Goal: Task Accomplishment & Management: Manage account settings

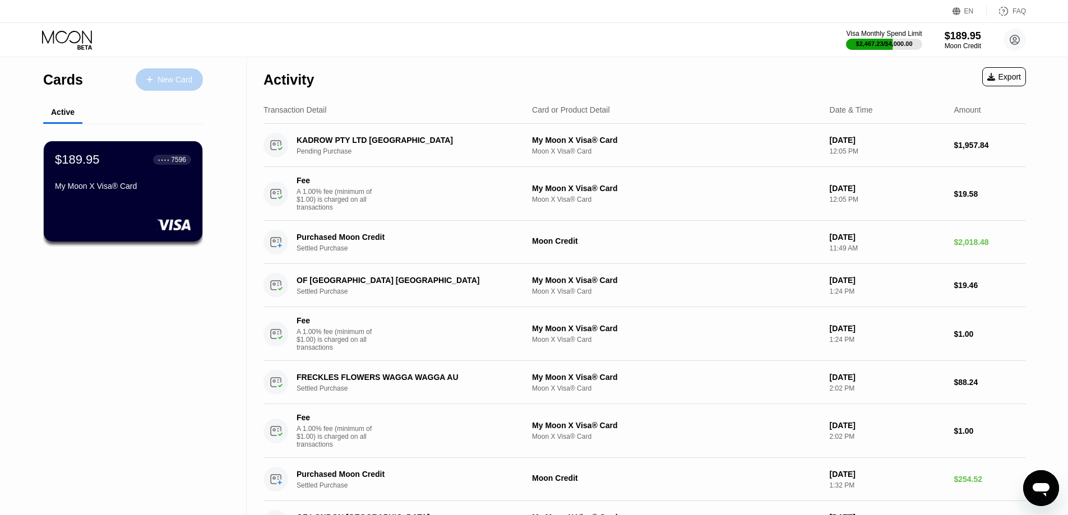
click at [187, 80] on div "New Card" at bounding box center [175, 80] width 35 height 10
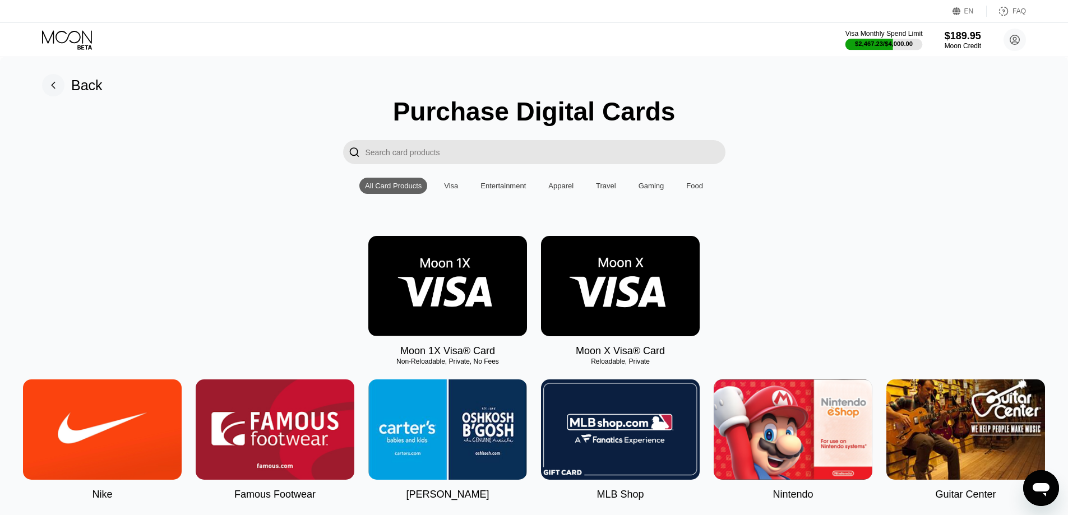
click at [886, 36] on div "Visa Monthly Spend Limit" at bounding box center [883, 34] width 77 height 8
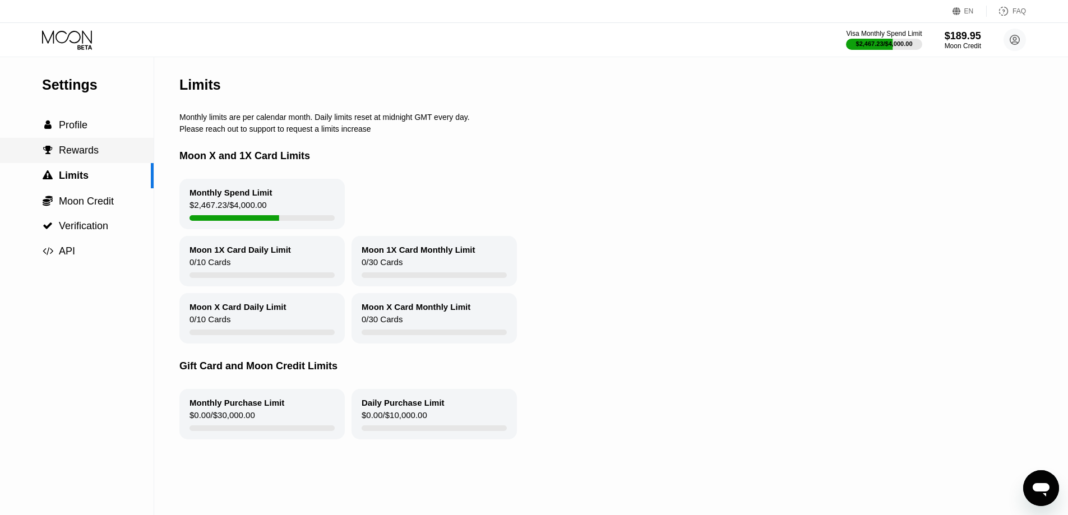
click at [100, 148] on div " Rewards" at bounding box center [77, 151] width 154 height 12
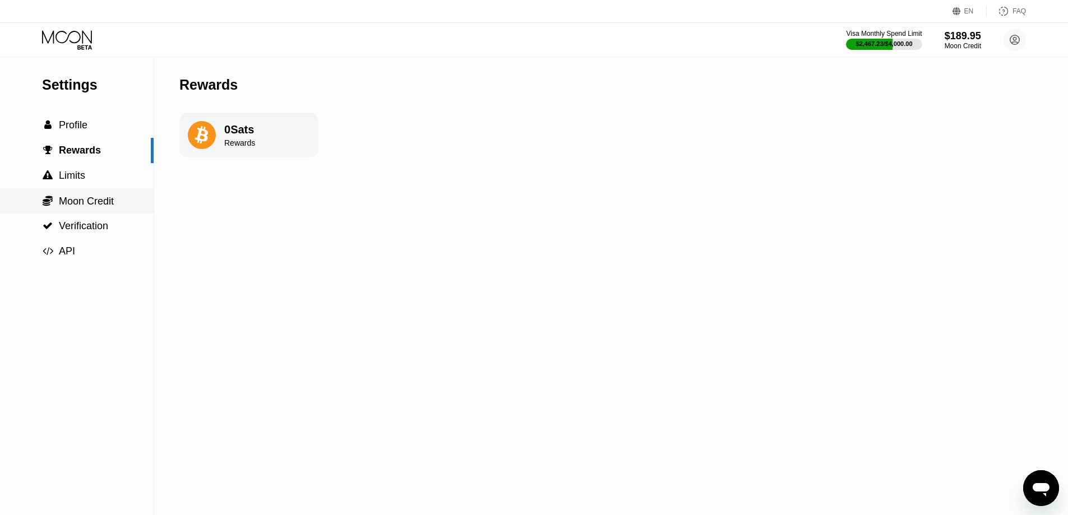
click at [96, 207] on span "Moon Credit" at bounding box center [86, 201] width 55 height 11
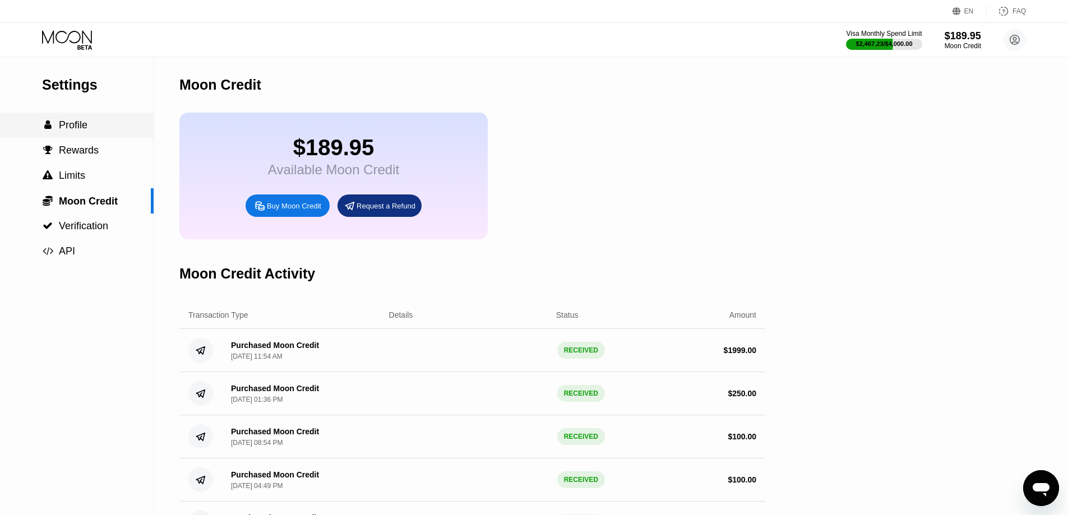
click at [77, 131] on span "Profile" at bounding box center [73, 124] width 29 height 11
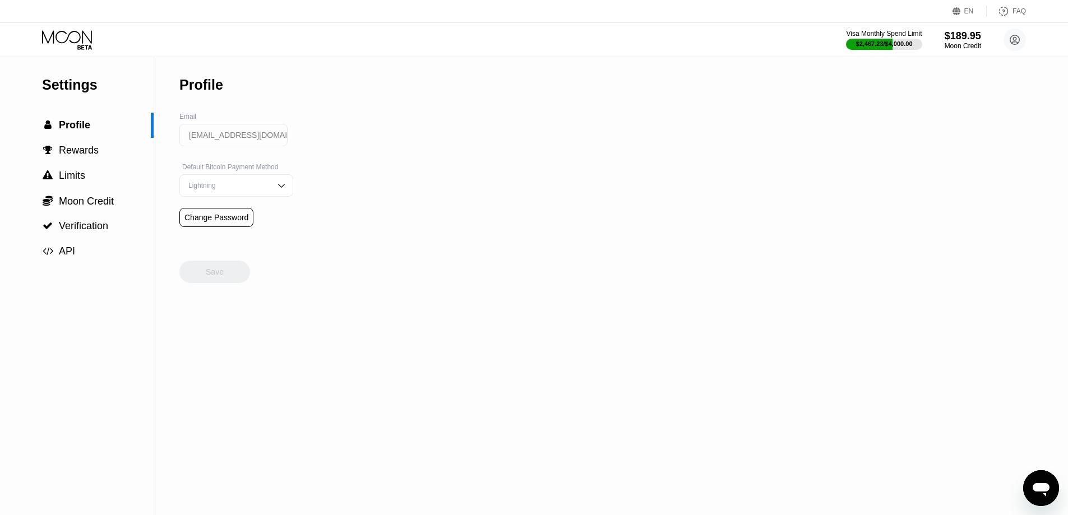
click at [276, 188] on img at bounding box center [281, 185] width 11 height 11
click at [238, 234] on div "On-Chain" at bounding box center [236, 231] width 101 height 8
click at [1014, 43] on circle at bounding box center [1015, 40] width 22 height 22
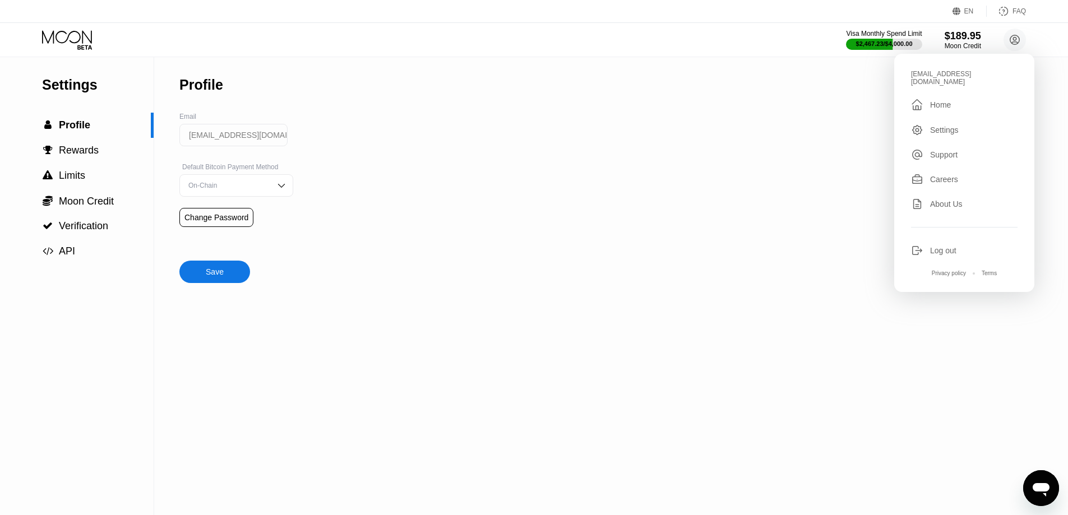
click at [969, 124] on div "Settings" at bounding box center [964, 130] width 107 height 12
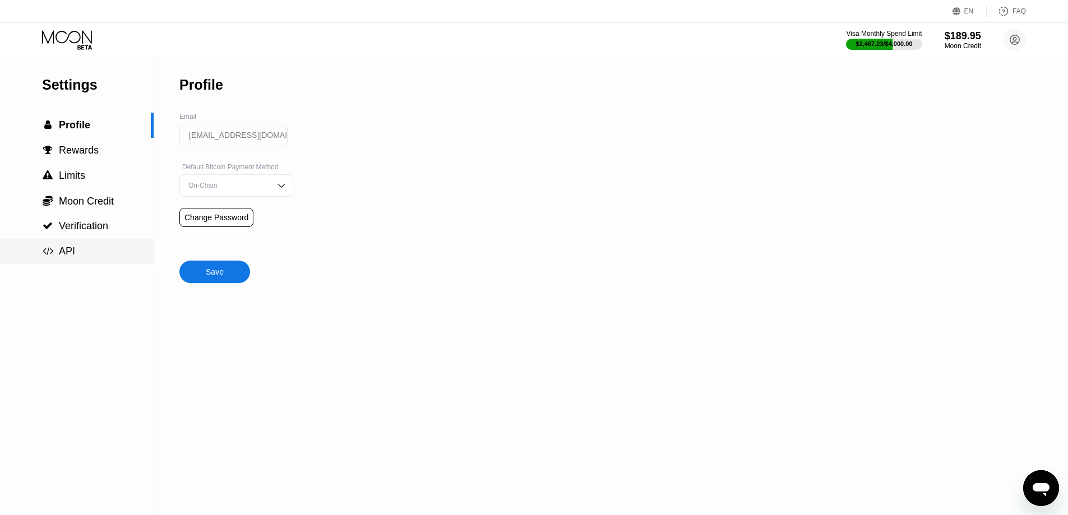
click at [82, 261] on div " API" at bounding box center [77, 251] width 154 height 25
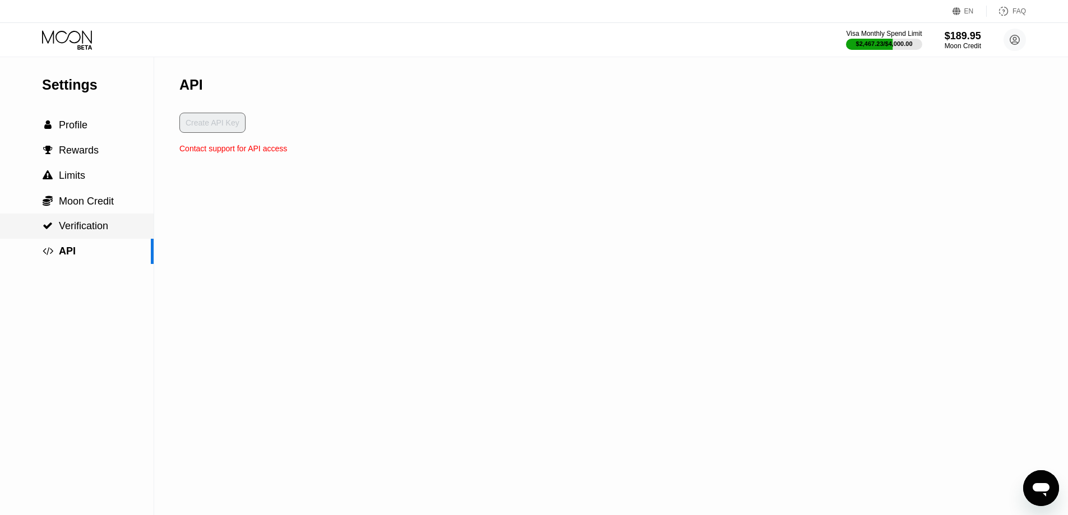
click at [89, 232] on span "Verification" at bounding box center [83, 225] width 49 height 11
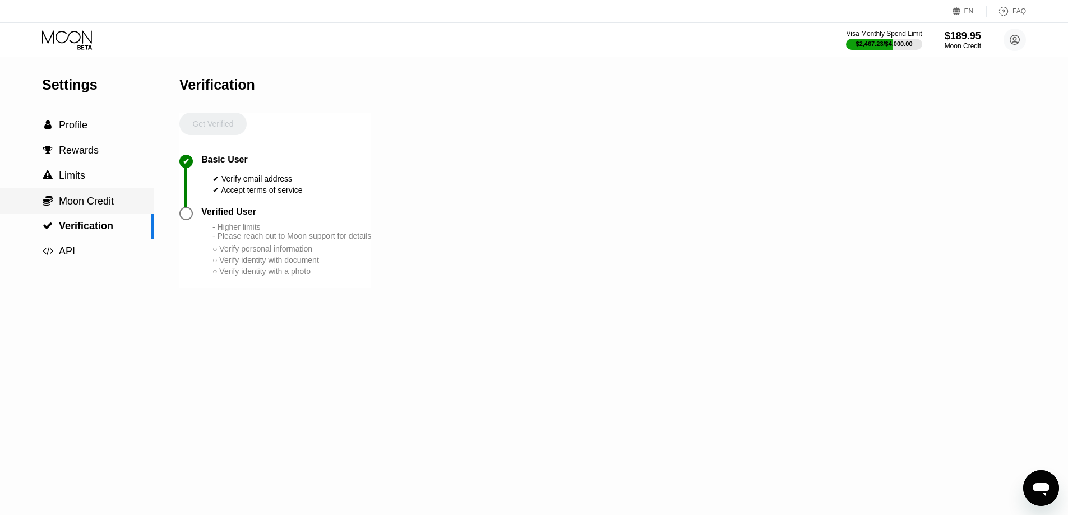
click at [90, 211] on div " Moon Credit" at bounding box center [77, 200] width 154 height 25
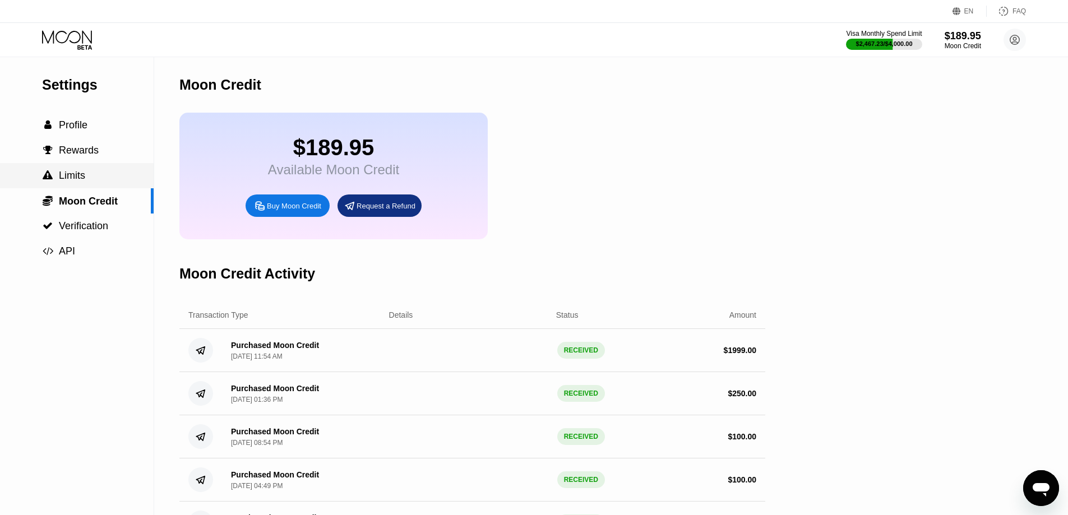
click at [87, 186] on div " Limits" at bounding box center [77, 175] width 154 height 25
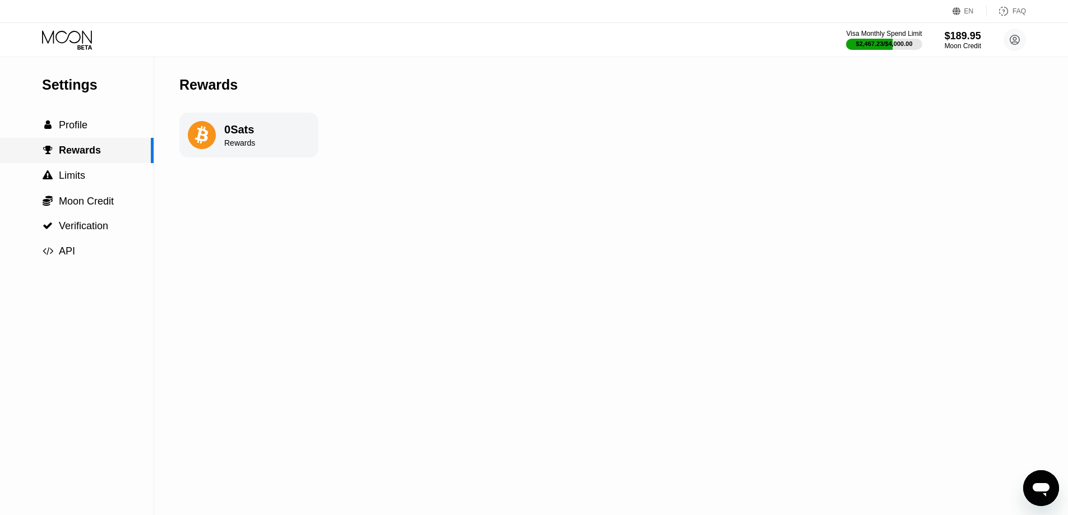
click at [101, 129] on div " Profile" at bounding box center [77, 125] width 154 height 12
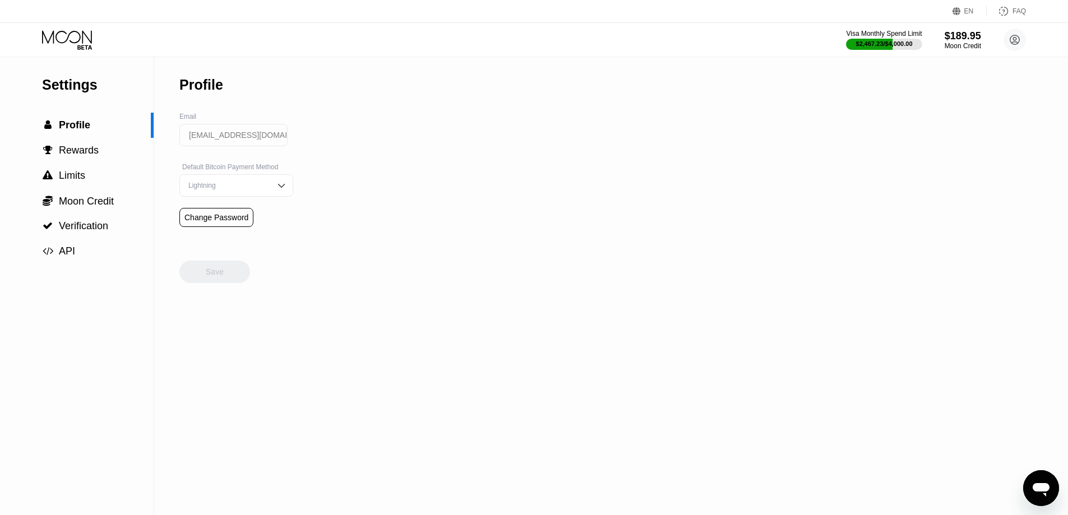
click at [276, 191] on img at bounding box center [281, 185] width 11 height 11
click at [230, 234] on div "On-Chain" at bounding box center [236, 231] width 101 height 8
click at [223, 280] on div "Save" at bounding box center [214, 272] width 71 height 22
click at [1015, 41] on circle at bounding box center [1015, 40] width 22 height 22
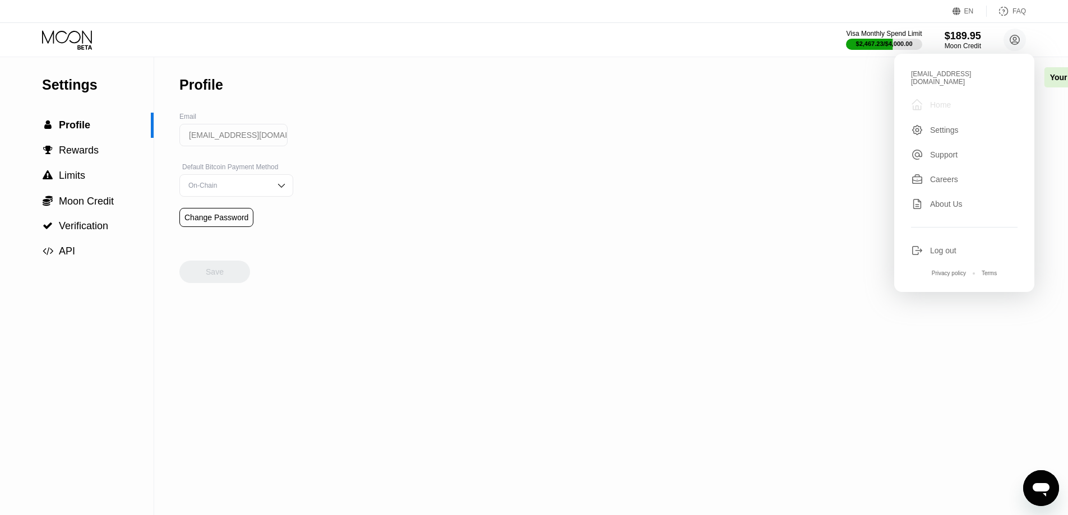
click at [941, 103] on div "Home" at bounding box center [940, 104] width 21 height 9
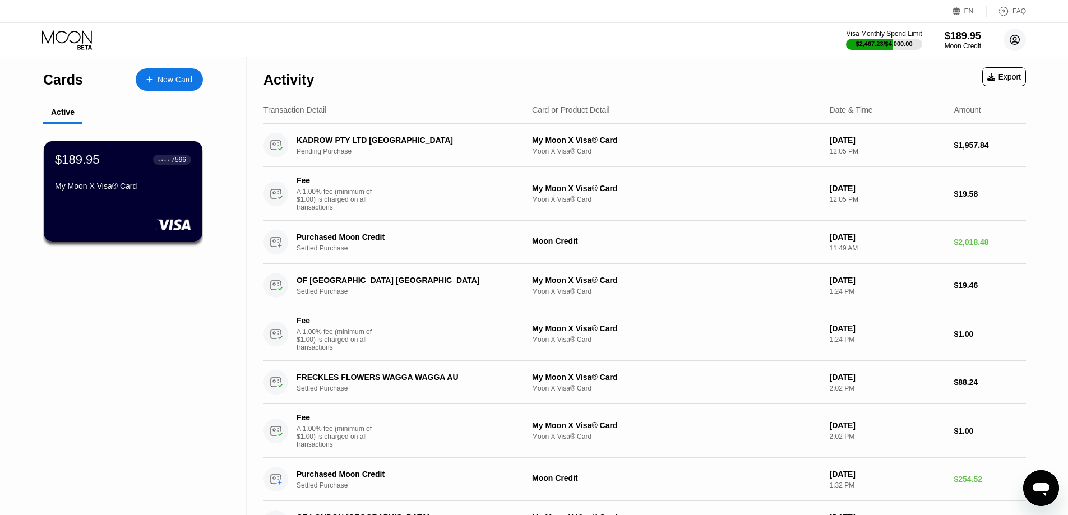
click at [1016, 39] on icon at bounding box center [1015, 40] width 6 height 6
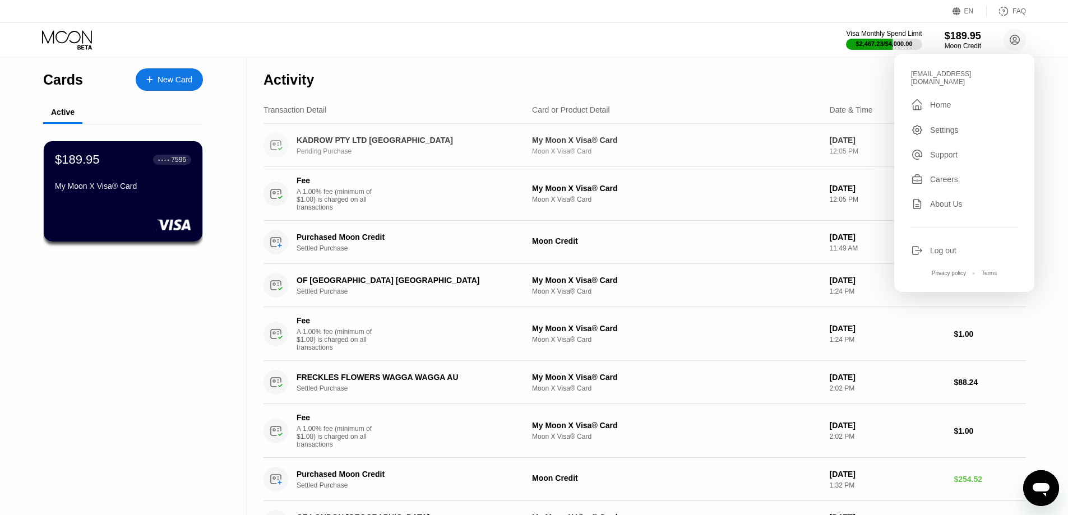
click at [699, 136] on div "My Moon X Visa® Card" at bounding box center [676, 140] width 289 height 9
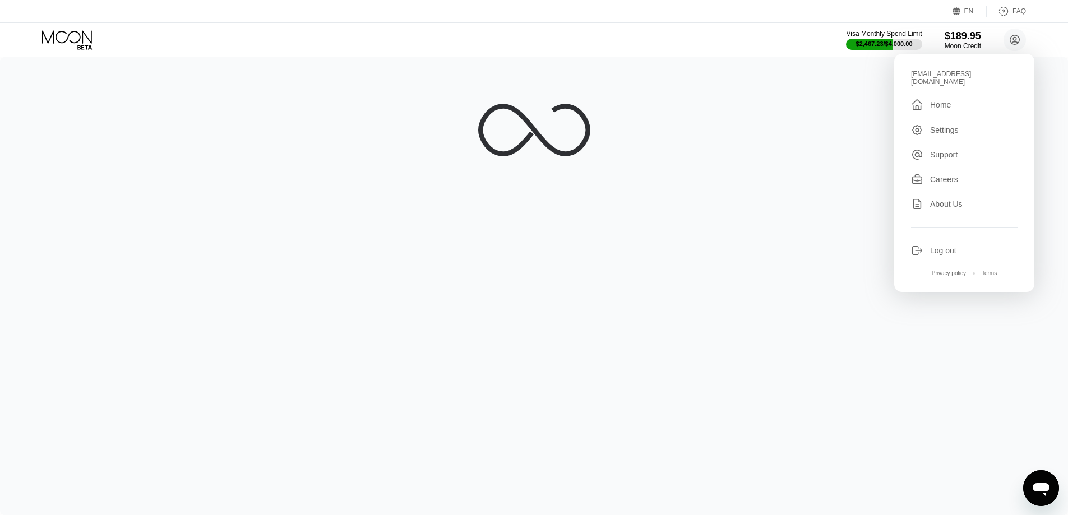
click at [716, 84] on div at bounding box center [534, 286] width 1068 height 458
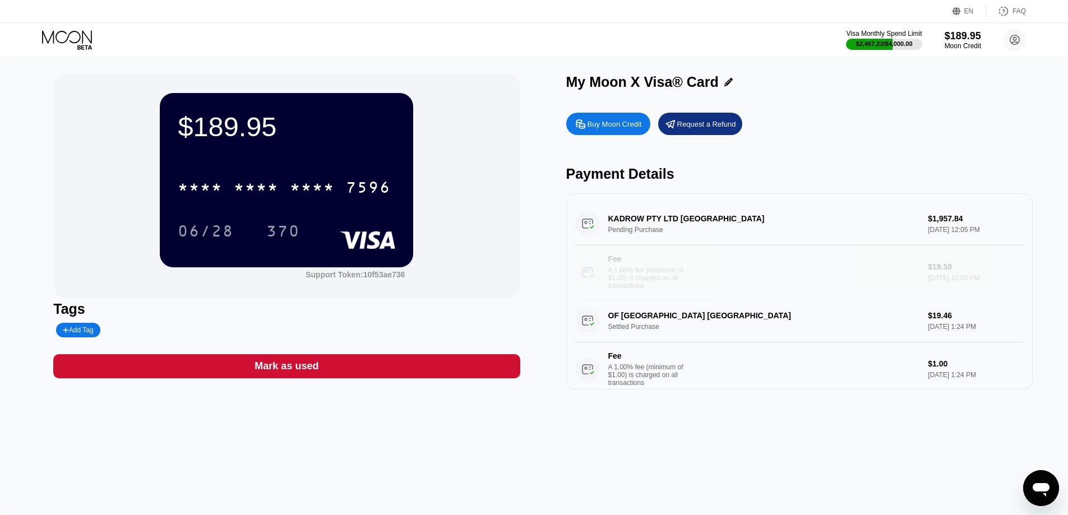
drag, startPoint x: 645, startPoint y: 278, endPoint x: 756, endPoint y: 298, distance: 112.8
click at [756, 290] on div "Fee A 1.00% fee (minimum of $1.00) is charged on all transactions" at bounding box center [747, 272] width 344 height 35
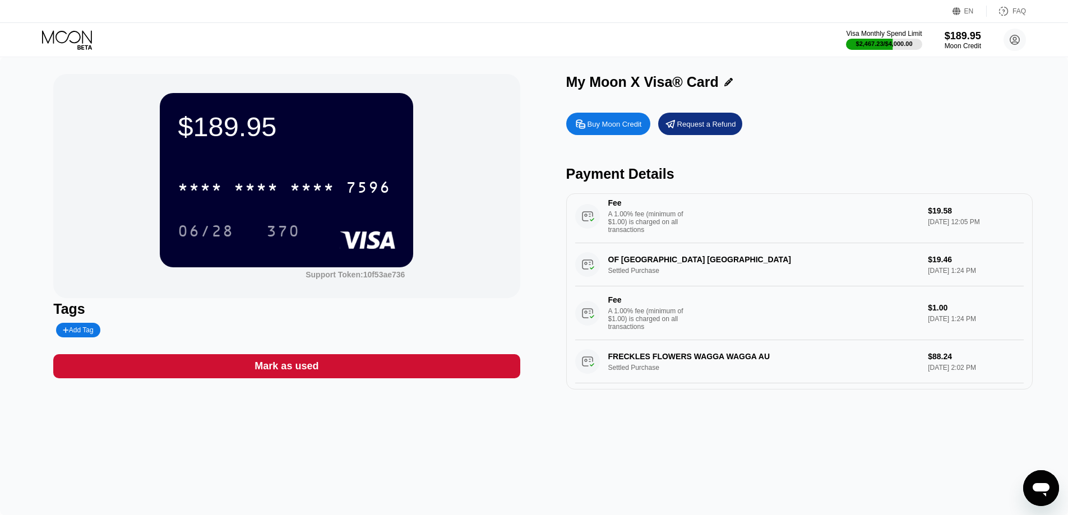
drag, startPoint x: 658, startPoint y: 273, endPoint x: 654, endPoint y: 269, distance: 6.3
click at [654, 269] on div "OF London GB Settled Purchase $19.46 Aug 15, 2025 1:24 PM Fee A 1.00% fee (mini…" at bounding box center [799, 291] width 449 height 97
click at [597, 273] on div "OF London GB Settled Purchase $19.46 Aug 15, 2025 1:24 PM Fee A 1.00% fee (mini…" at bounding box center [799, 291] width 449 height 97
click at [590, 274] on div "OF London GB Settled Purchase $19.46 Aug 15, 2025 1:24 PM Fee A 1.00% fee (mini…" at bounding box center [799, 291] width 449 height 97
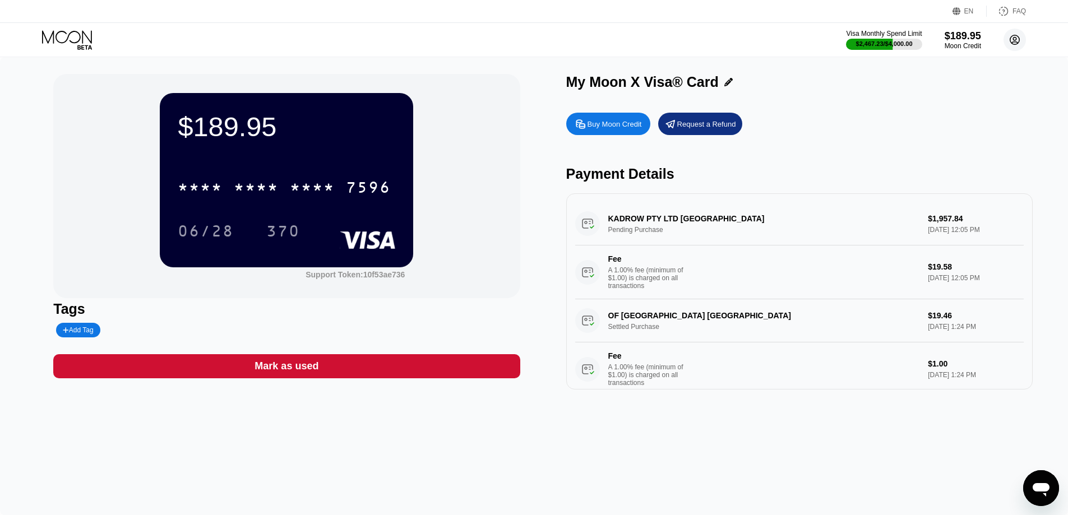
click at [1014, 45] on circle at bounding box center [1015, 40] width 22 height 22
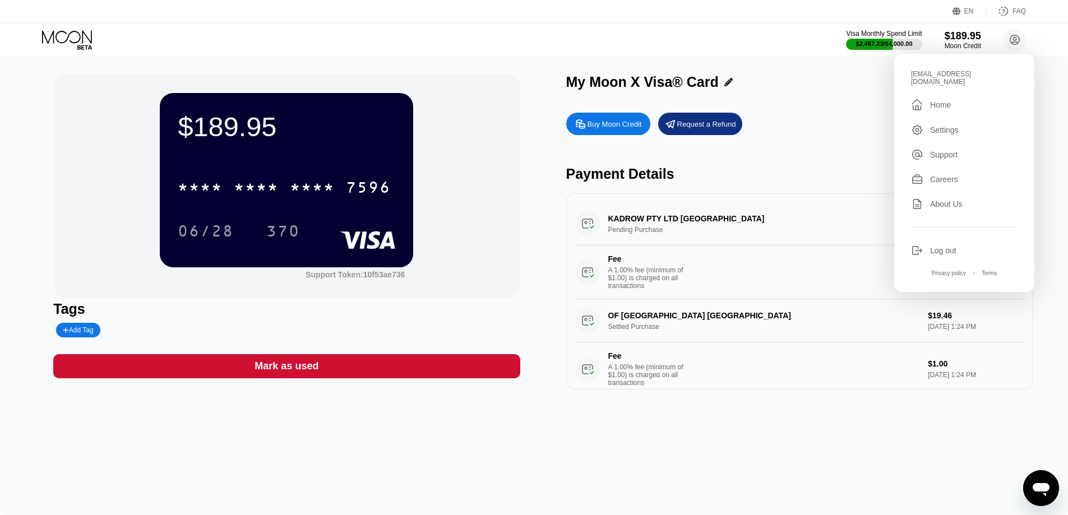
click at [822, 121] on div "Buy Moon Credit Request a Refund" at bounding box center [799, 124] width 466 height 22
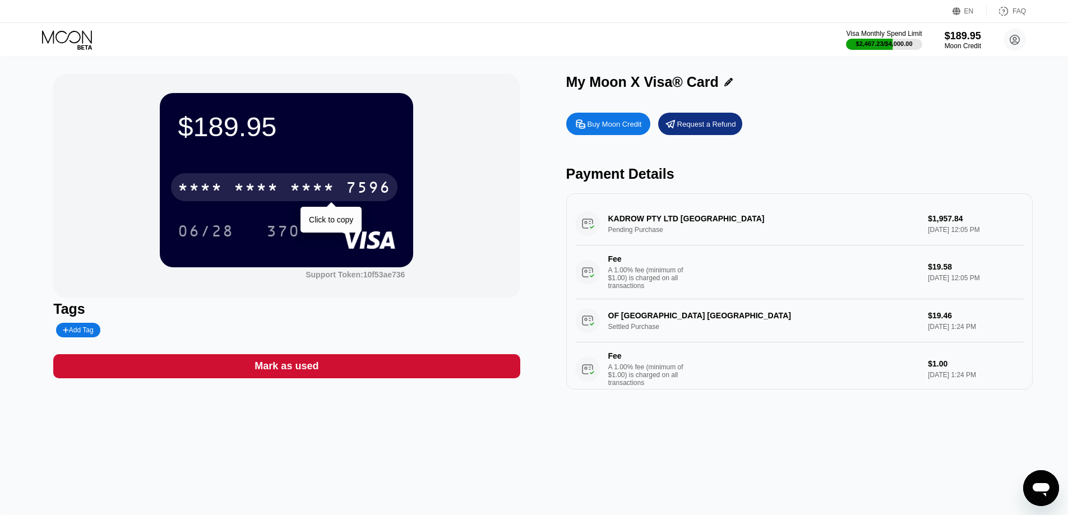
click at [289, 194] on div "* * * * * * * * * * * * 7596" at bounding box center [284, 187] width 227 height 28
click at [295, 198] on div "2831" at bounding box center [312, 189] width 45 height 18
click at [475, 230] on div "$189.95 * * * * * * * * * * * * 7596 Click to copy 06/28 370 Support Token: 10f…" at bounding box center [286, 186] width 466 height 224
click at [323, 259] on div "$189.95 * * * * * * * * * * * * 7596 Click to copy 06/28 370" at bounding box center [286, 180] width 253 height 174
click at [551, 464] on div "$189.95 * * * * * * * * * * * * 7596 Click to copy 06/28 370 Support Token: 10f…" at bounding box center [534, 286] width 1068 height 458
